Goal: Task Accomplishment & Management: Use online tool/utility

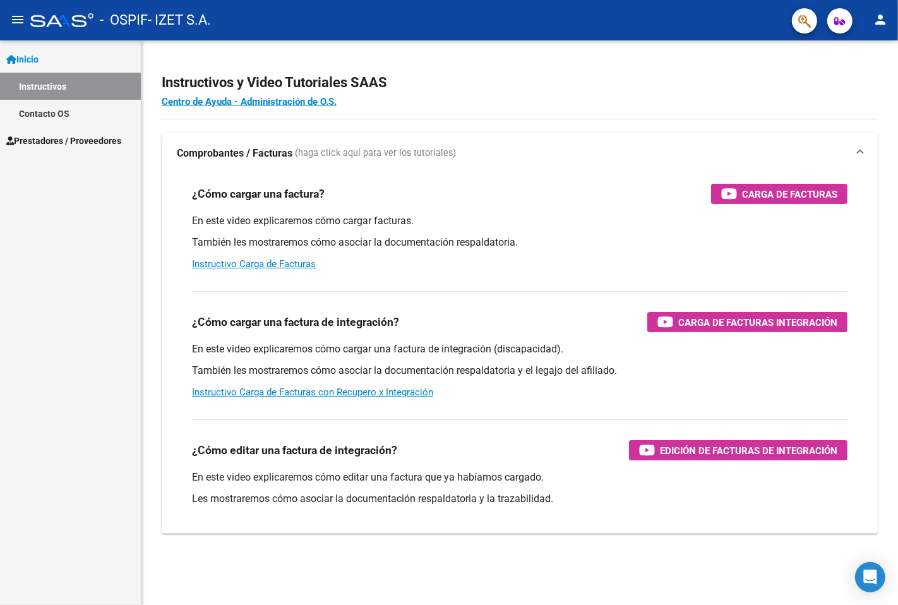
click at [76, 140] on span "Prestadores / Proveedores" at bounding box center [63, 141] width 115 height 14
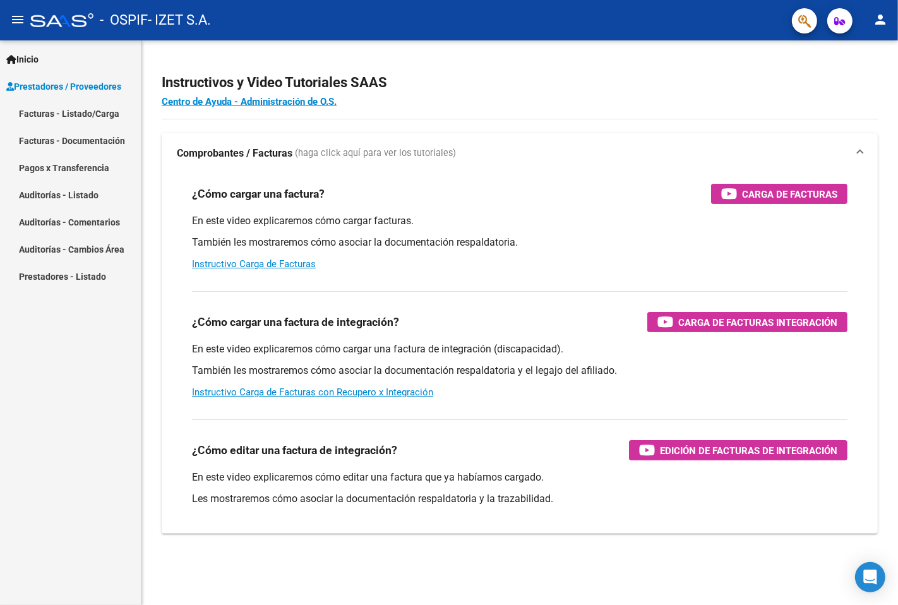
click at [90, 118] on link "Facturas - Listado/Carga" at bounding box center [70, 113] width 141 height 27
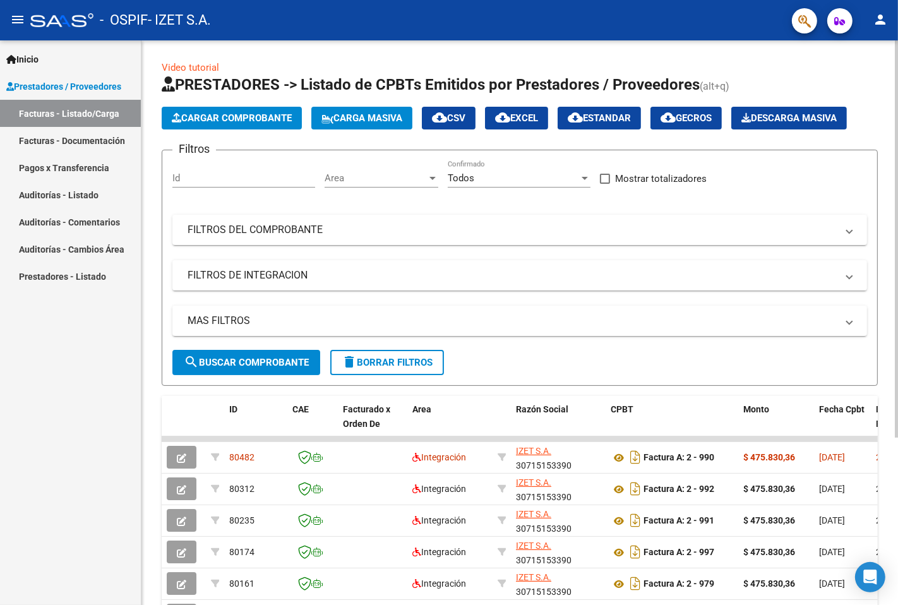
click at [273, 126] on button "Cargar Comprobante" at bounding box center [232, 118] width 140 height 23
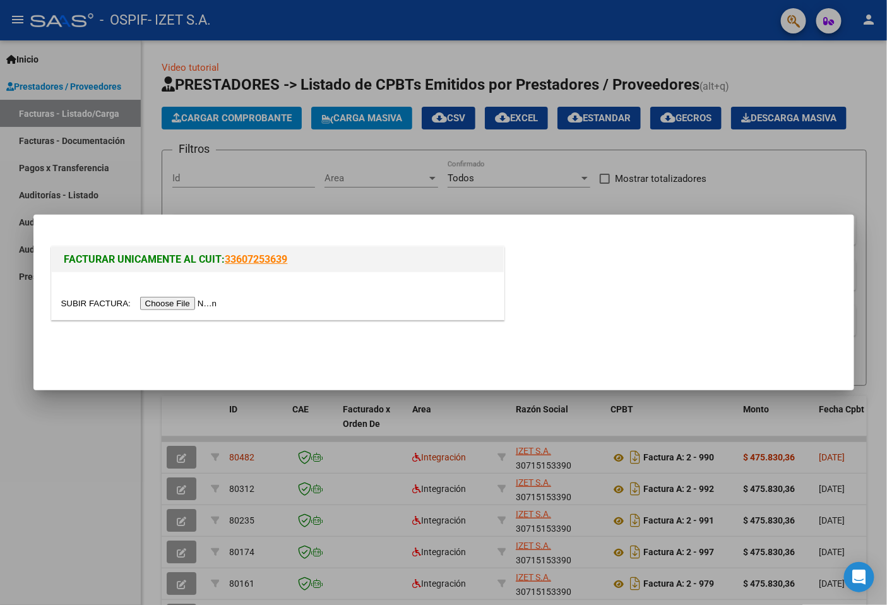
click at [353, 163] on div at bounding box center [443, 302] width 887 height 605
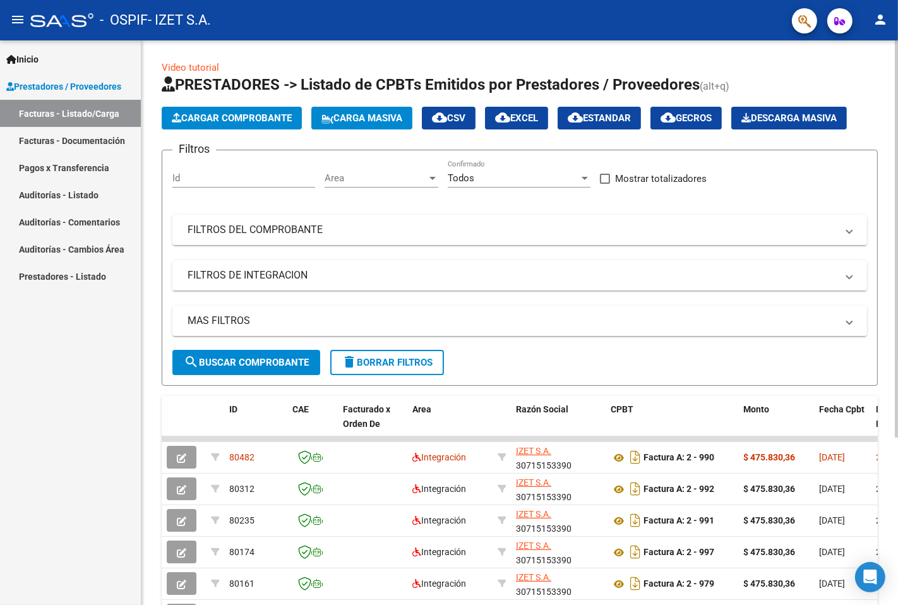
click at [225, 124] on button "Cargar Comprobante" at bounding box center [232, 118] width 140 height 23
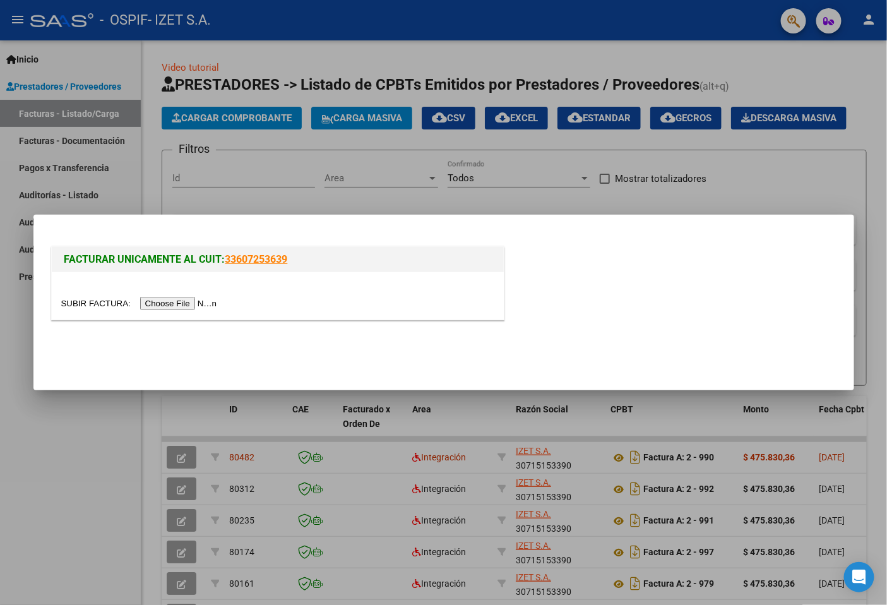
click at [198, 298] on input "file" at bounding box center [141, 303] width 160 height 13
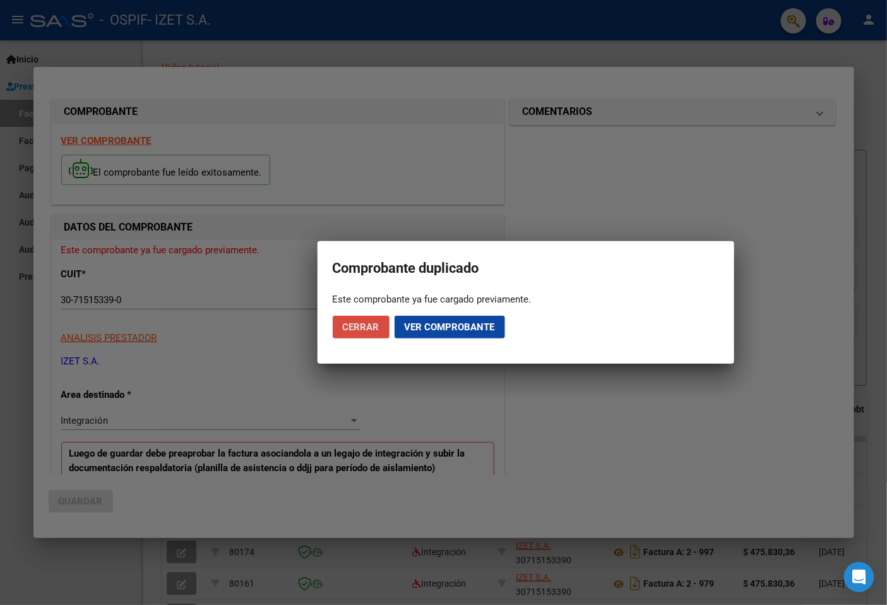
click at [368, 326] on span "Cerrar" at bounding box center [361, 326] width 37 height 11
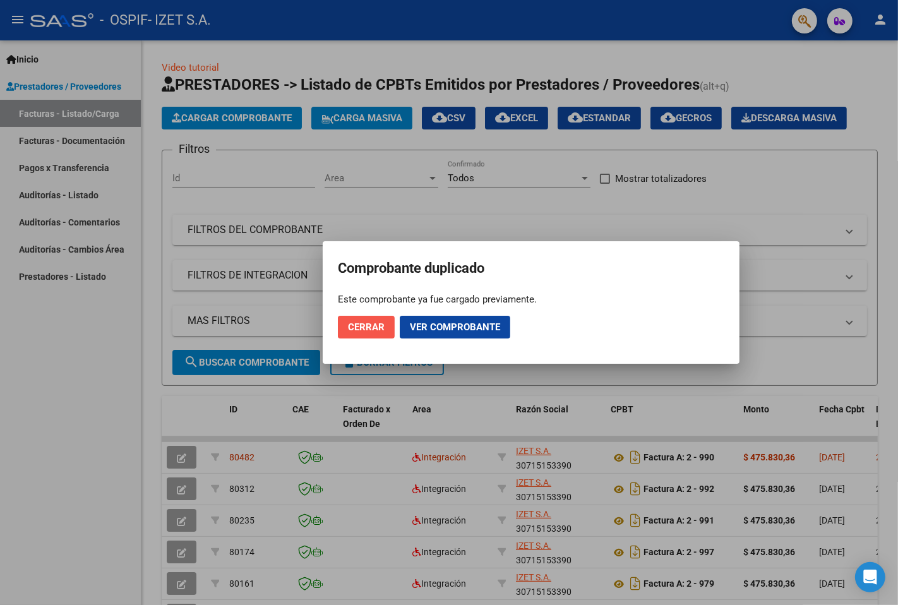
click at [342, 323] on button "Cerrar" at bounding box center [366, 327] width 57 height 23
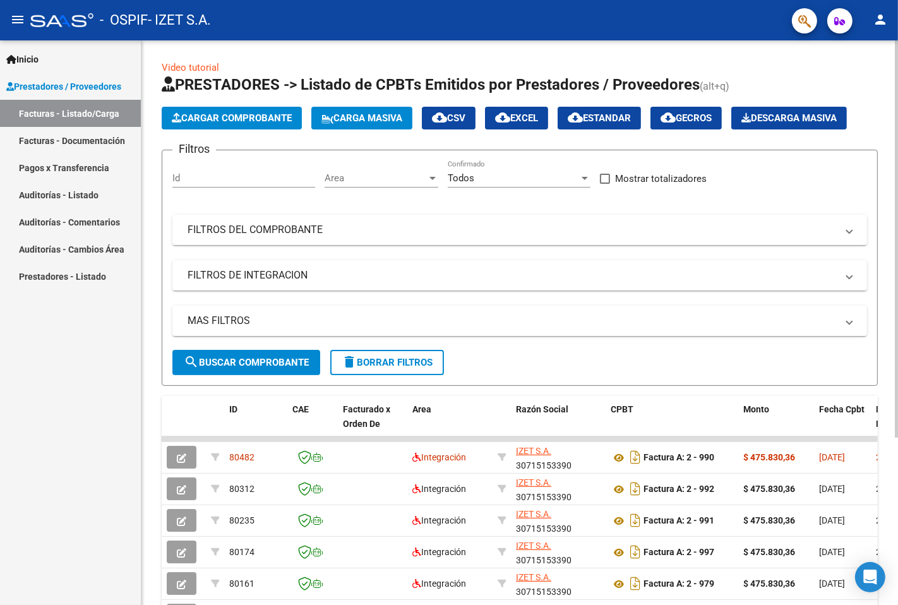
click at [211, 117] on span "Cargar Comprobante" at bounding box center [232, 117] width 120 height 11
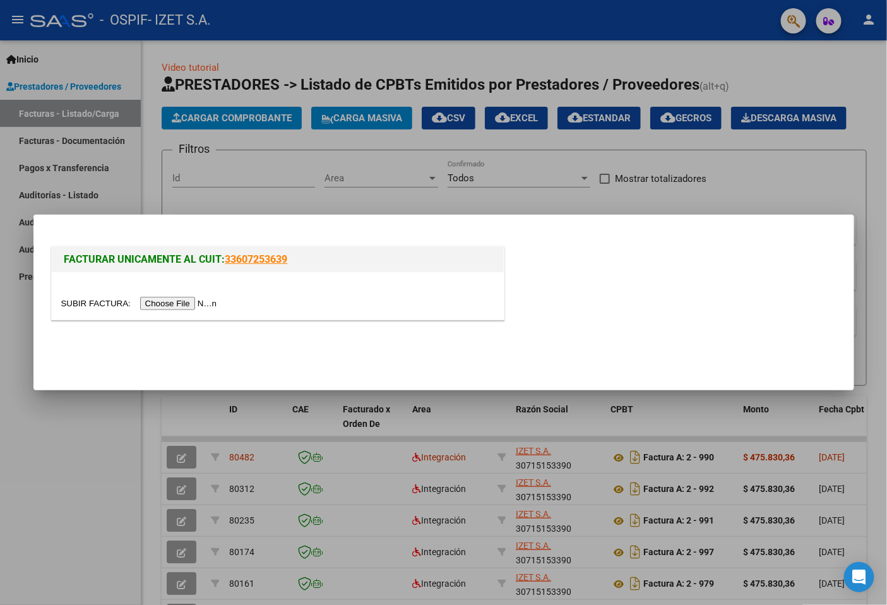
click at [189, 301] on input "file" at bounding box center [141, 303] width 160 height 13
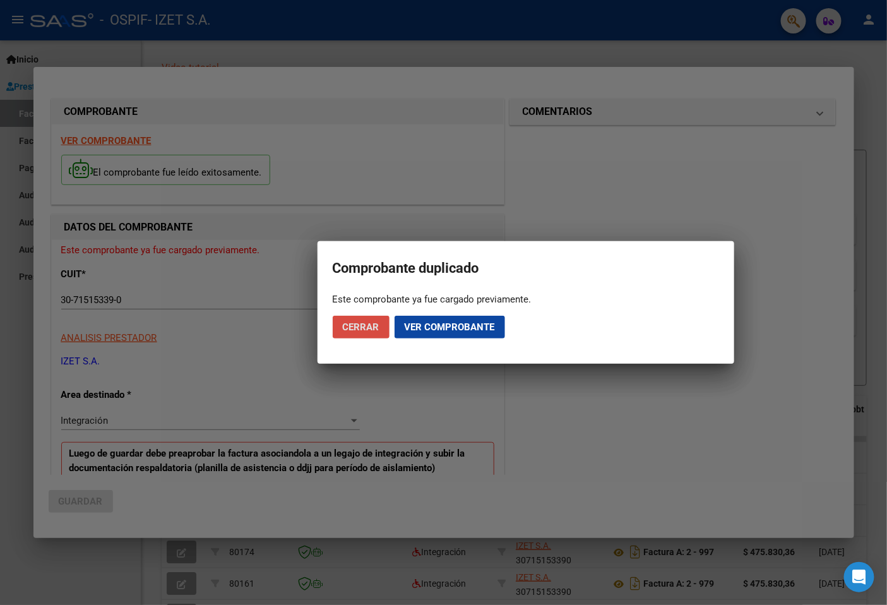
click at [351, 321] on span "Cerrar" at bounding box center [361, 326] width 37 height 11
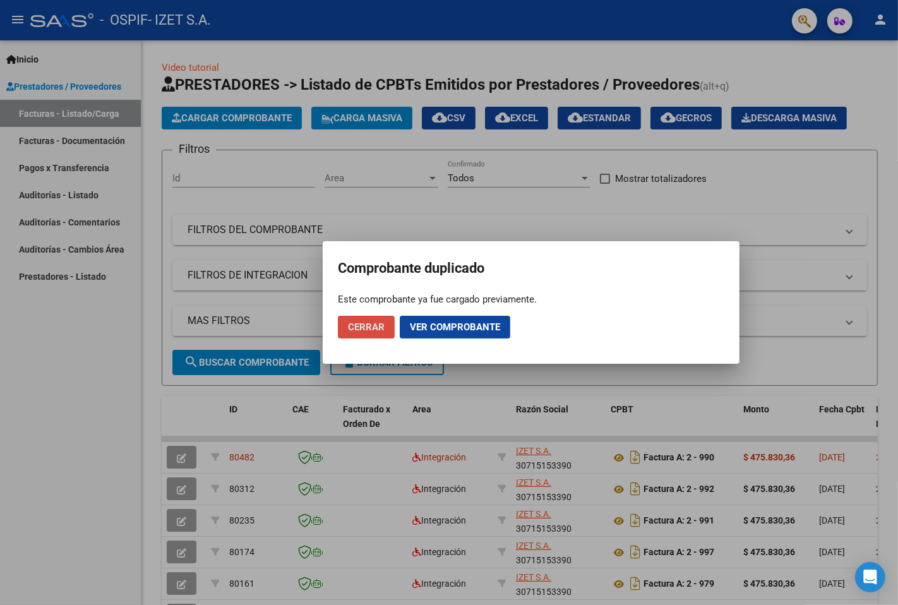
click at [367, 324] on span "Cerrar" at bounding box center [366, 326] width 37 height 11
